Goal: Communication & Community: Answer question/provide support

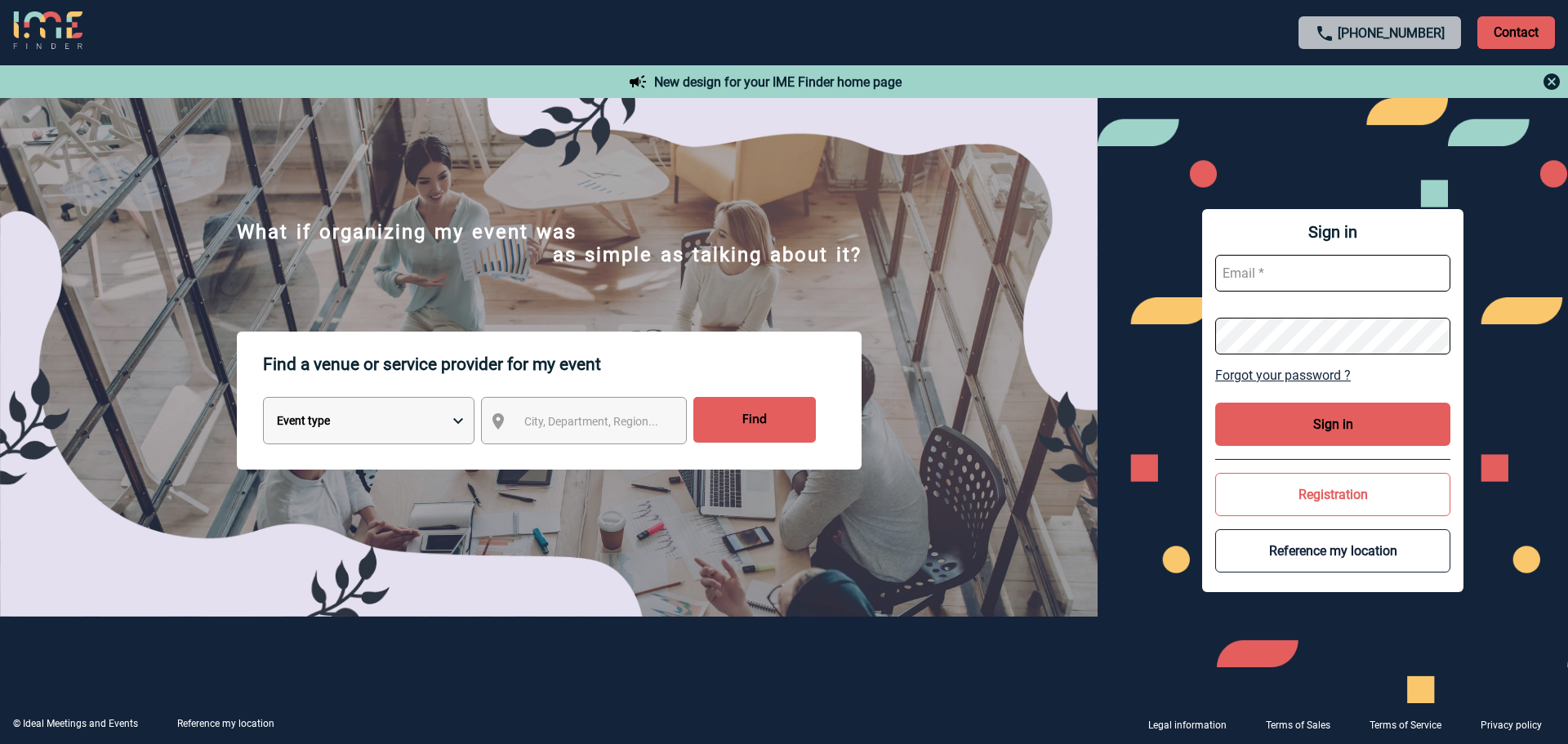
click at [1272, 277] on input "text" at bounding box center [1332, 273] width 235 height 36
type input "catline.leffray@capgemini.com"
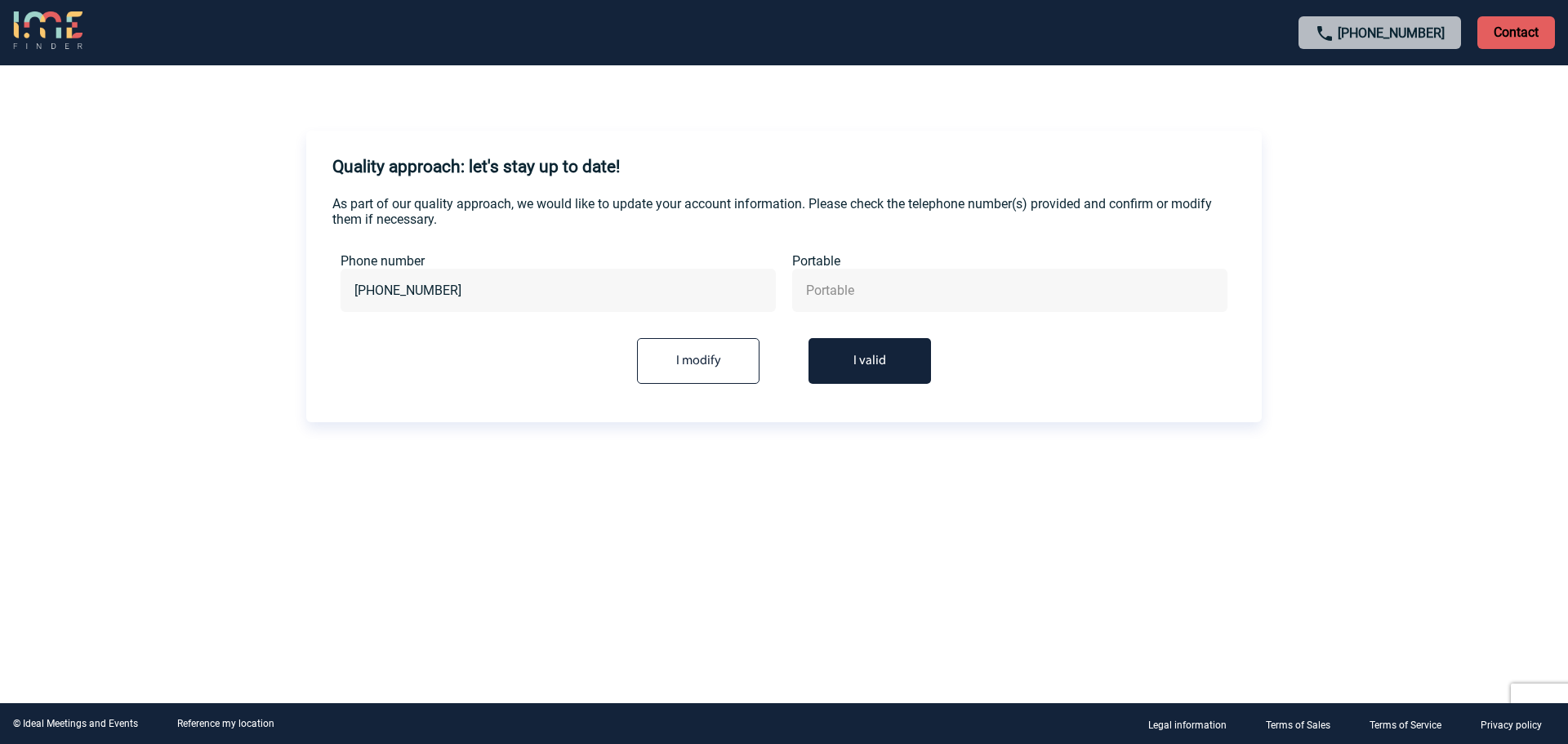
click at [836, 292] on input "text" at bounding box center [1010, 290] width 416 height 23
type input "+33786286359"
click at [883, 348] on button "I valid" at bounding box center [869, 361] width 122 height 46
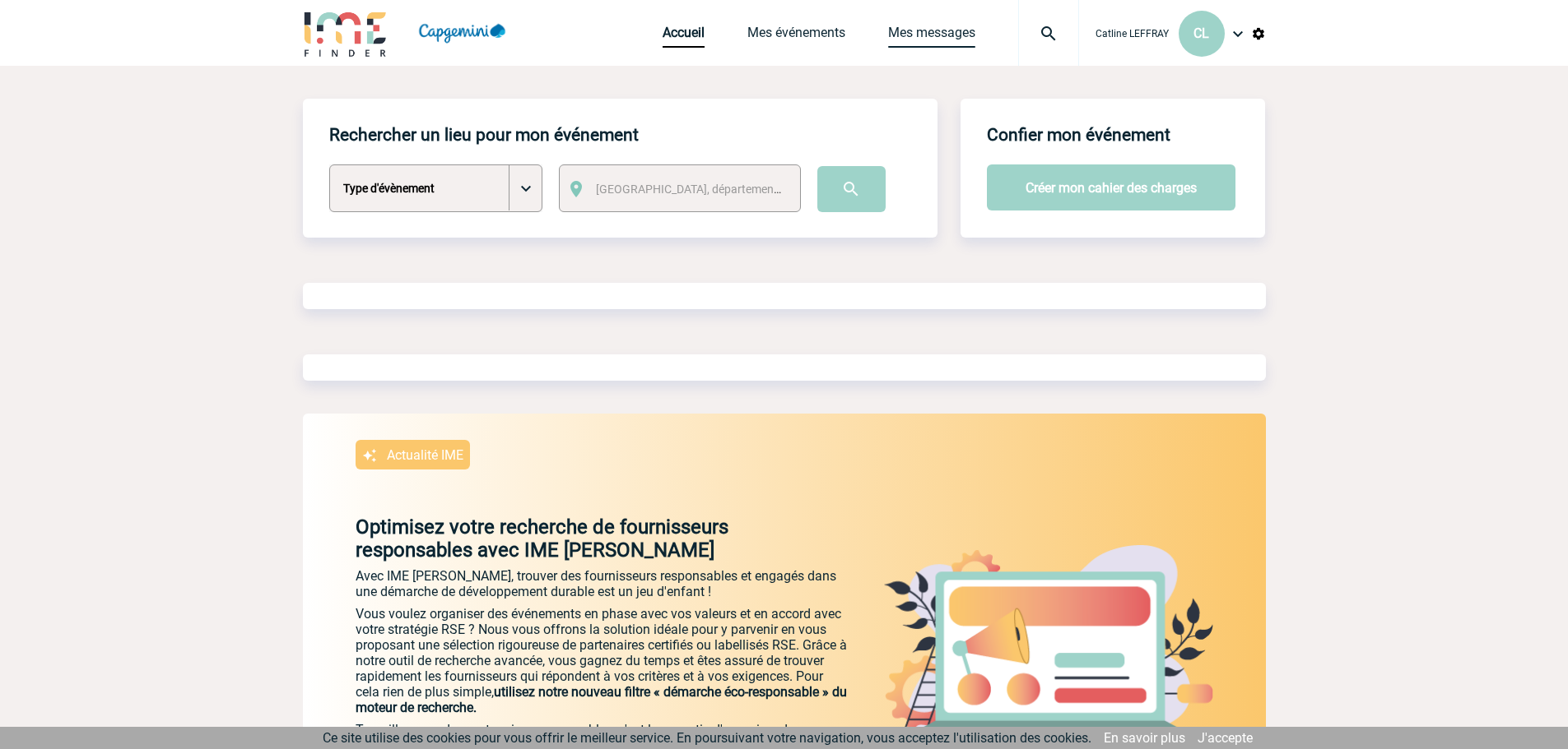
click at [930, 26] on link "Mes messages" at bounding box center [932, 36] width 87 height 23
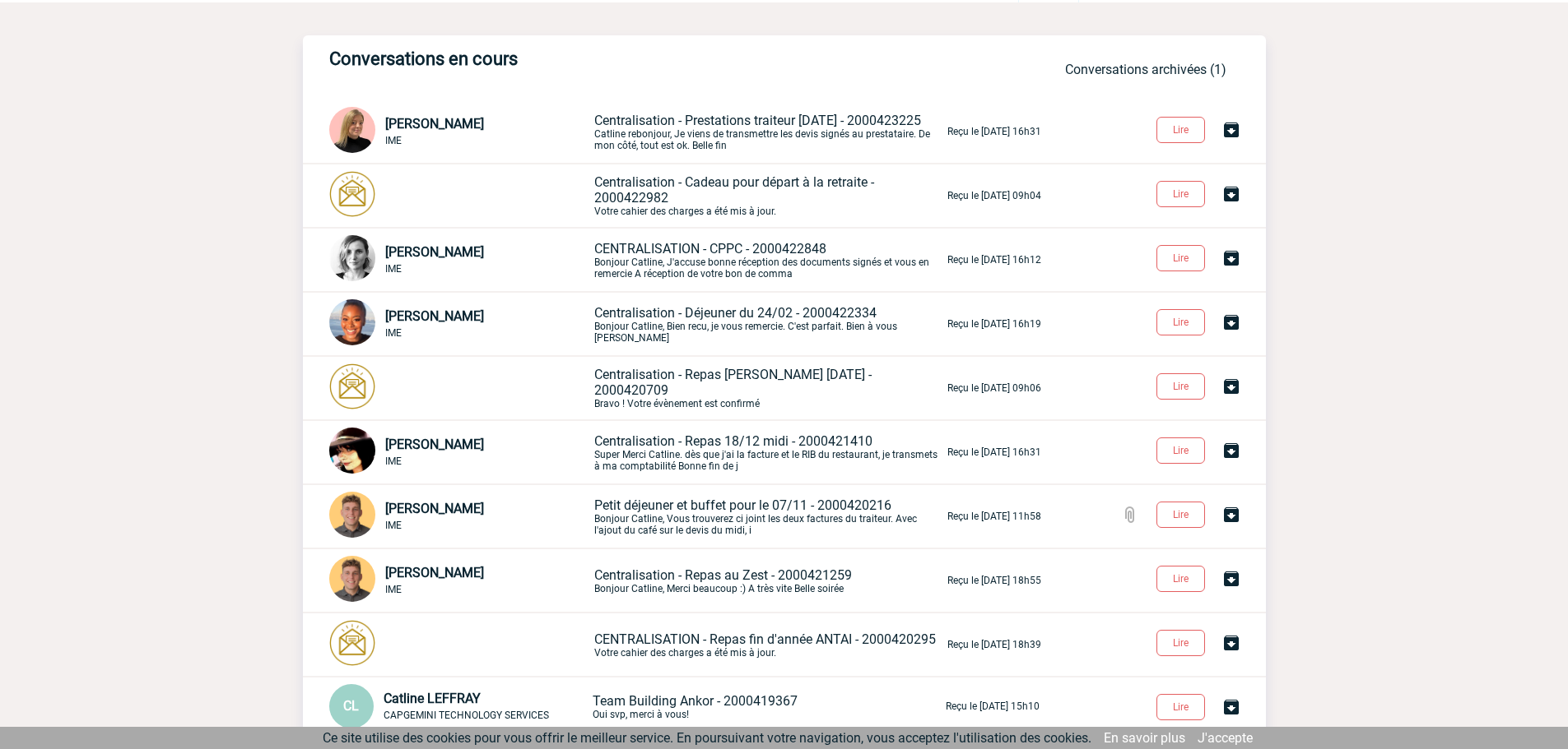
scroll to position [82, 0]
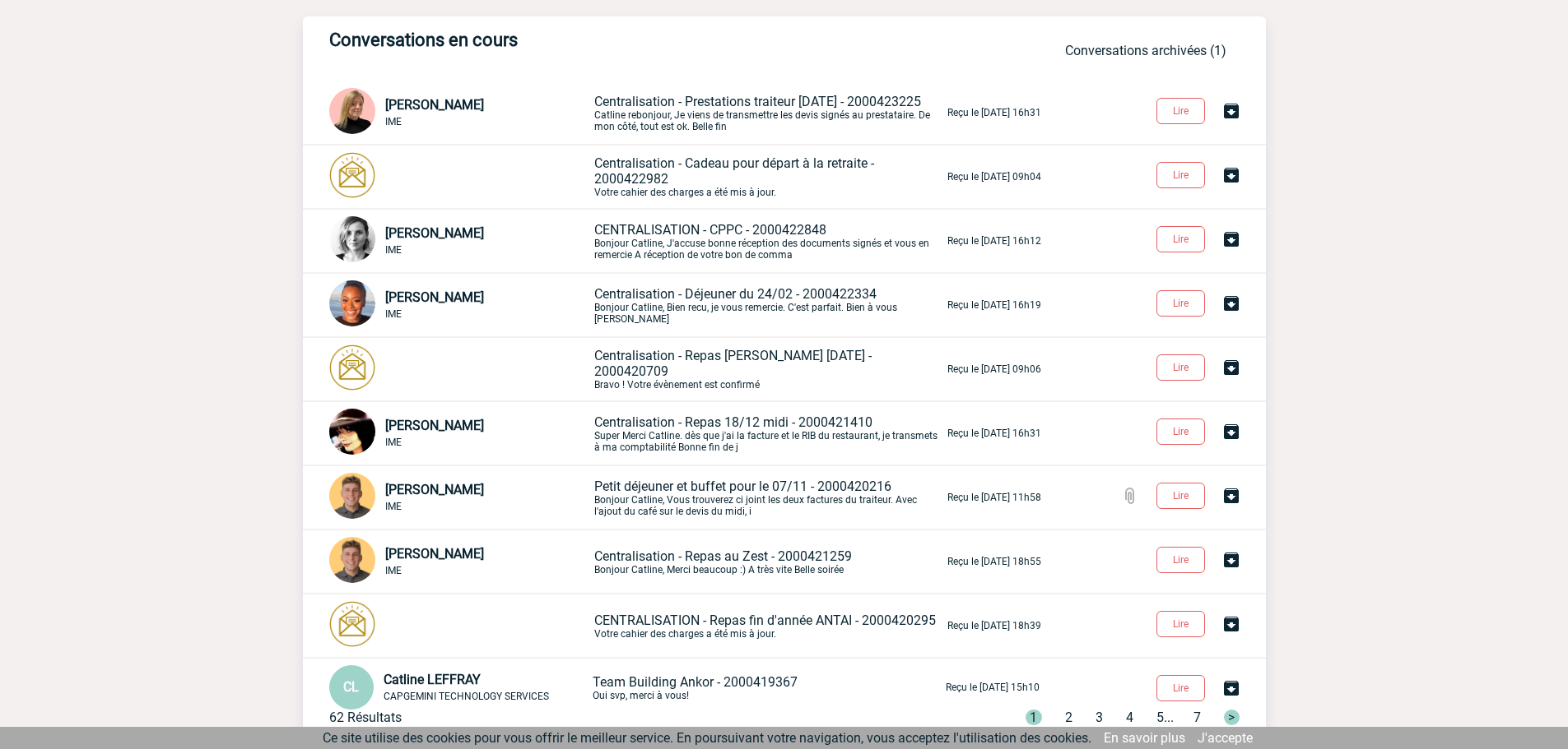
click at [784, 491] on span "Petit déjeuner et buffet pour le 07/11 - 2000420216" at bounding box center [743, 486] width 297 height 16
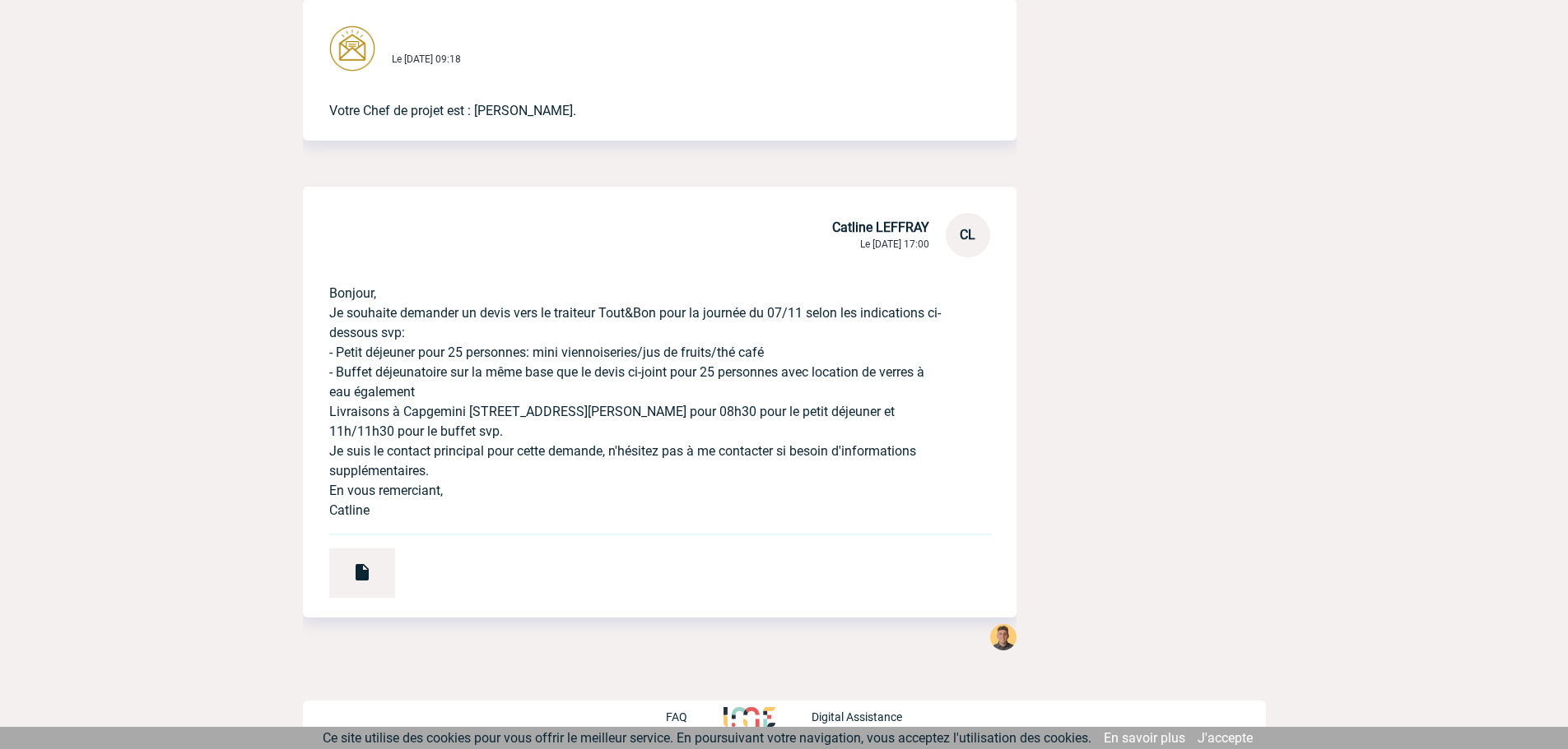
scroll to position [4863, 0]
drag, startPoint x: 386, startPoint y: 513, endPoint x: 320, endPoint y: 299, distance: 223.9
click at [320, 299] on div "Bonjour, Je souhaite demander un devis vers le traiteur Tout&Bon pour la journé…" at bounding box center [660, 437] width 714 height 361
copy p "Bonjour, Je souhaite demander un devis vers le traiteur Tout&Bon pour la journé…"
click at [466, 337] on p "Bonjour, Je souhaite demander un devis vers le traiteur Tout&Bon pour la journé…" at bounding box center [637, 388] width 615 height 263
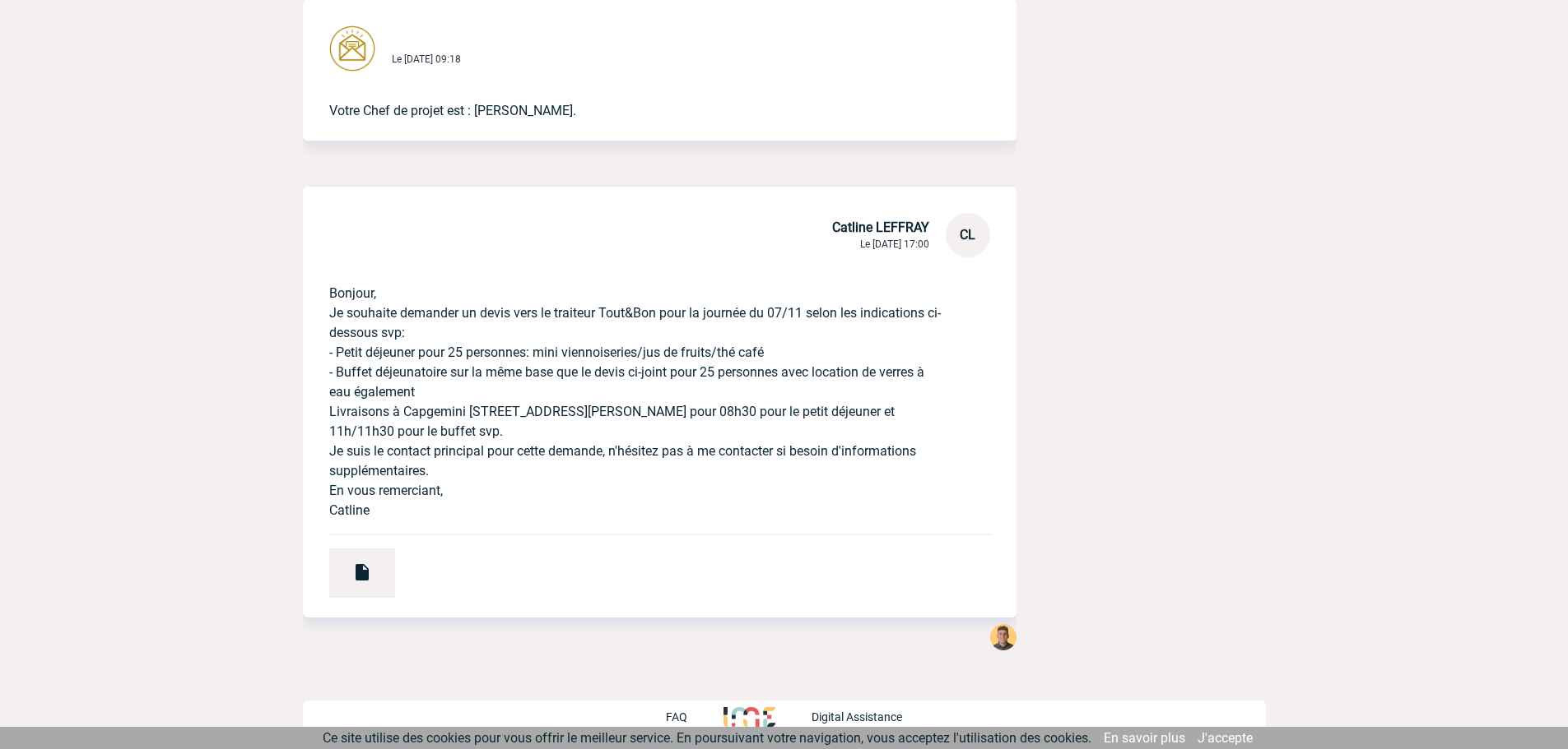
click at [661, 512] on div "Bonjour, Je souhaite demander un devis vers le traiteur Tout&Bon pour la journé…" at bounding box center [660, 437] width 714 height 361
drag, startPoint x: 326, startPoint y: 286, endPoint x: 376, endPoint y: 514, distance: 233.4
click at [376, 514] on div "Bonjour, Je souhaite demander un devis vers le traiteur Tout&Bon pour la journé…" at bounding box center [660, 437] width 714 height 361
copy p "Bonjour, Je souhaite demander un devis vers le traiteur Tout&Bon pour la journé…"
